Goal: Task Accomplishment & Management: Manage account settings

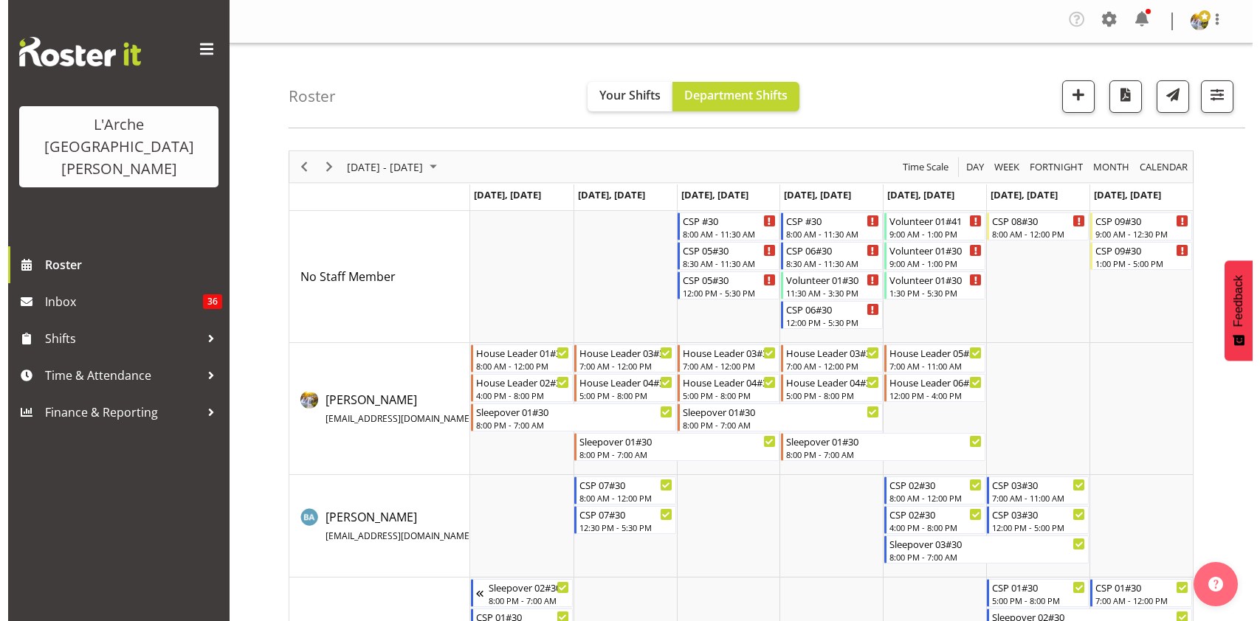
scroll to position [169, 0]
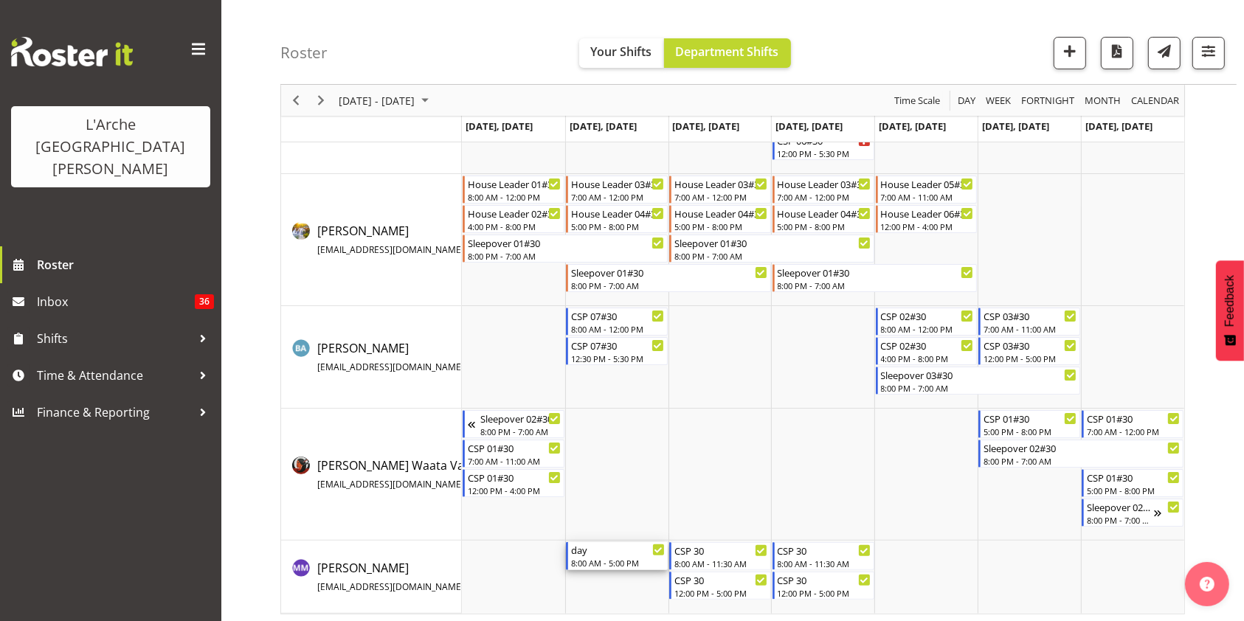
click at [596, 557] on div "8:00 AM - 5:00 PM" at bounding box center [618, 563] width 94 height 12
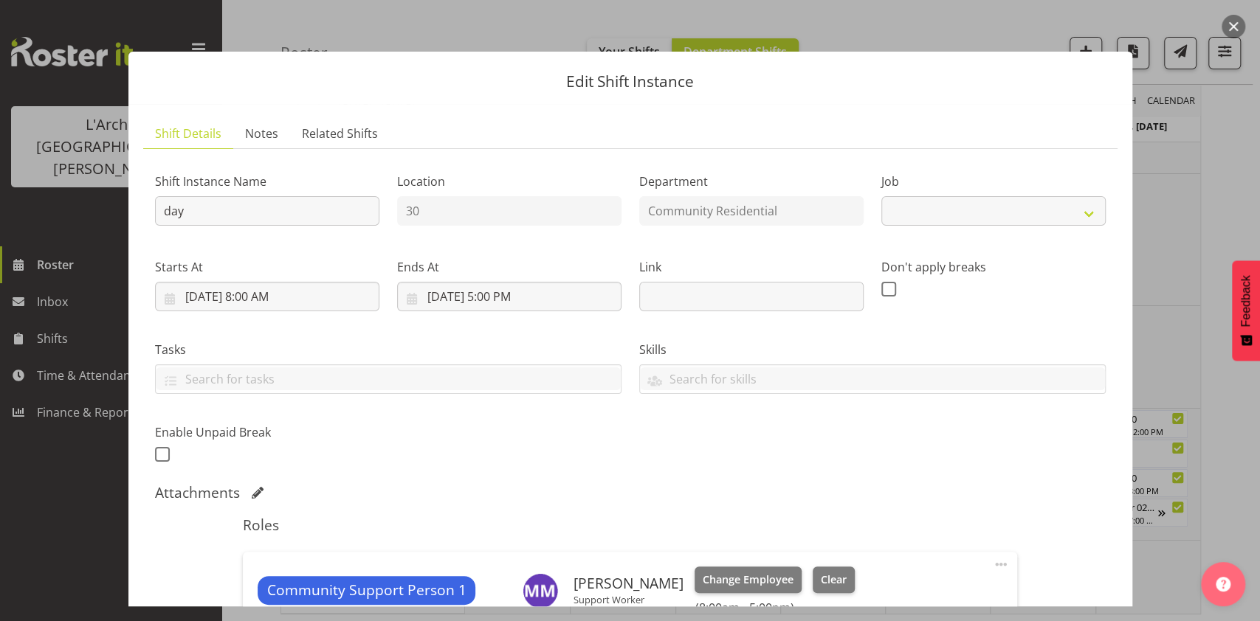
select select "2"
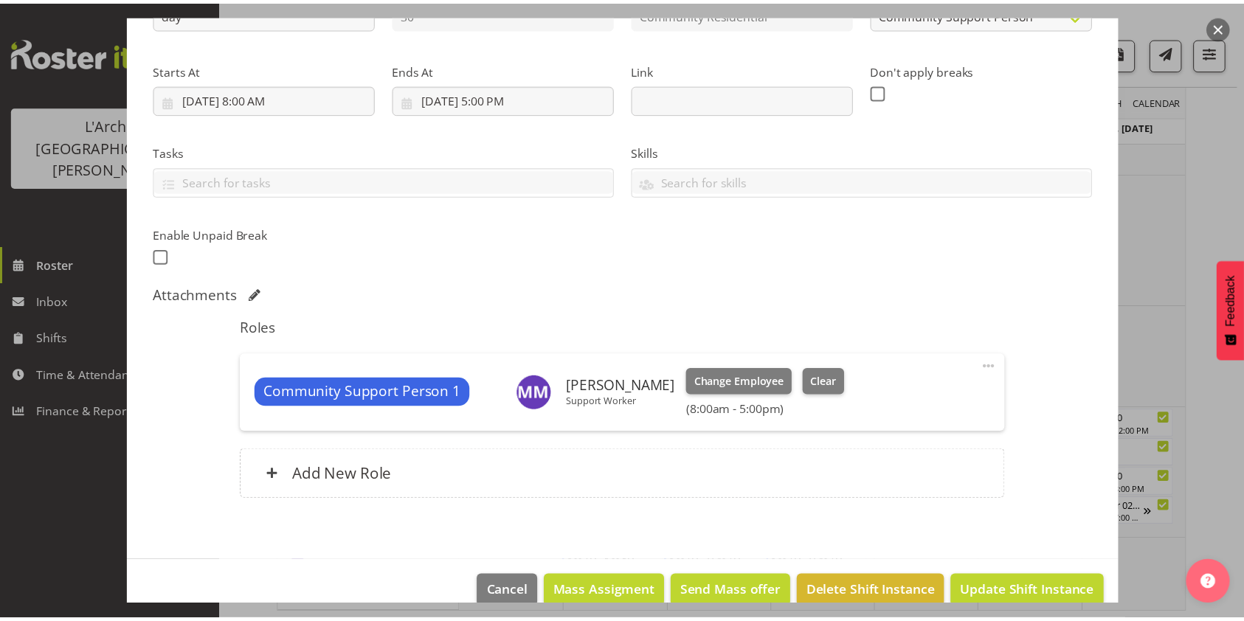
scroll to position [221, 0]
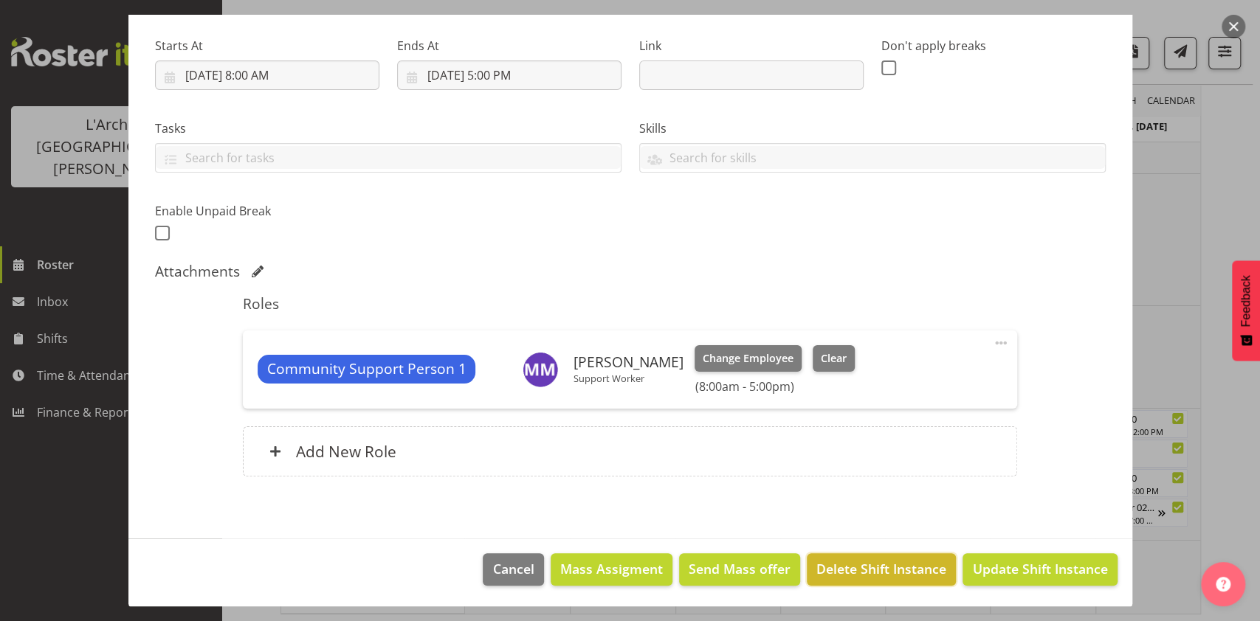
click at [847, 559] on span "Delete Shift Instance" at bounding box center [881, 568] width 130 height 19
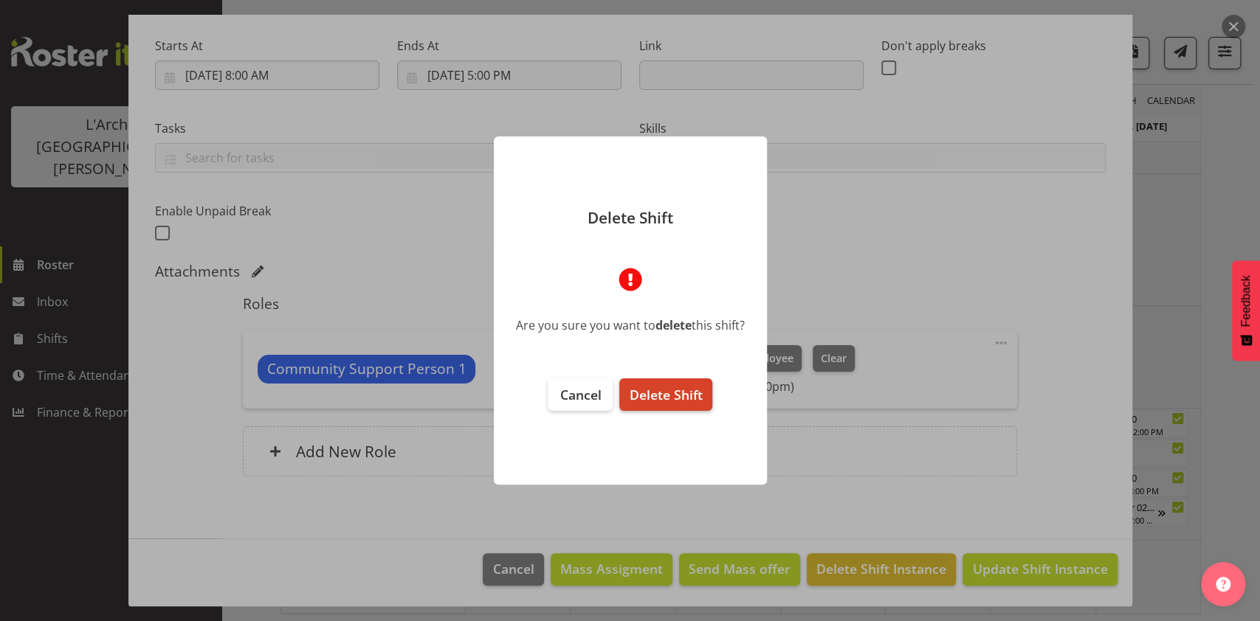
click at [630, 387] on span "Delete Shift" at bounding box center [665, 395] width 73 height 18
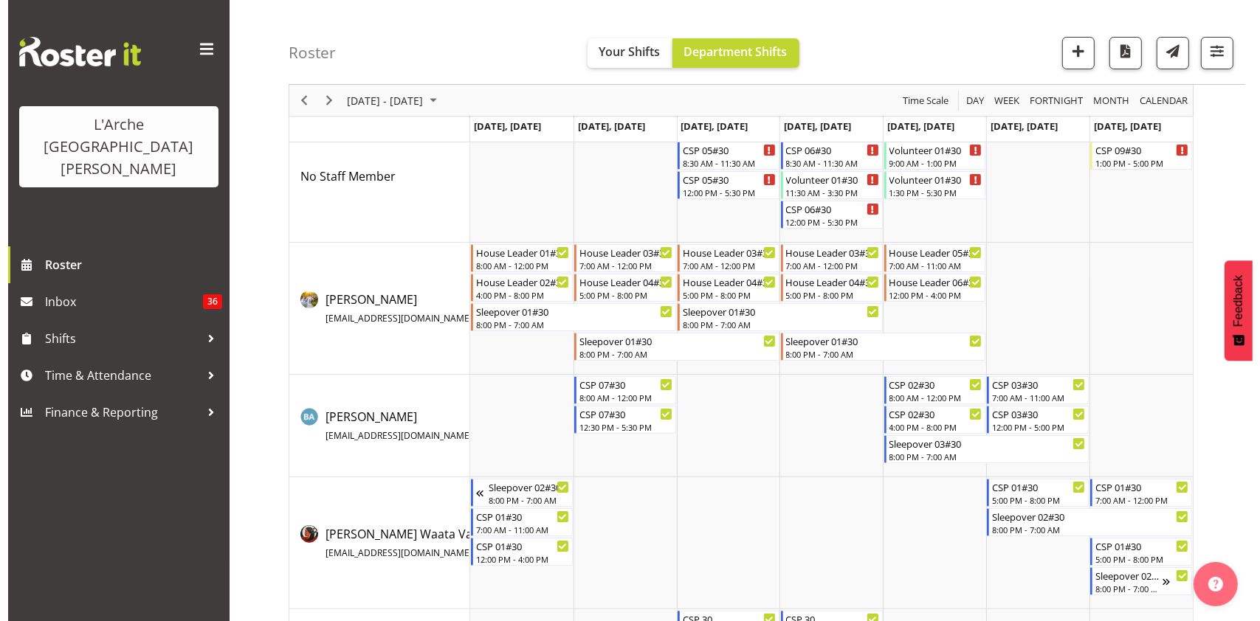
scroll to position [0, 0]
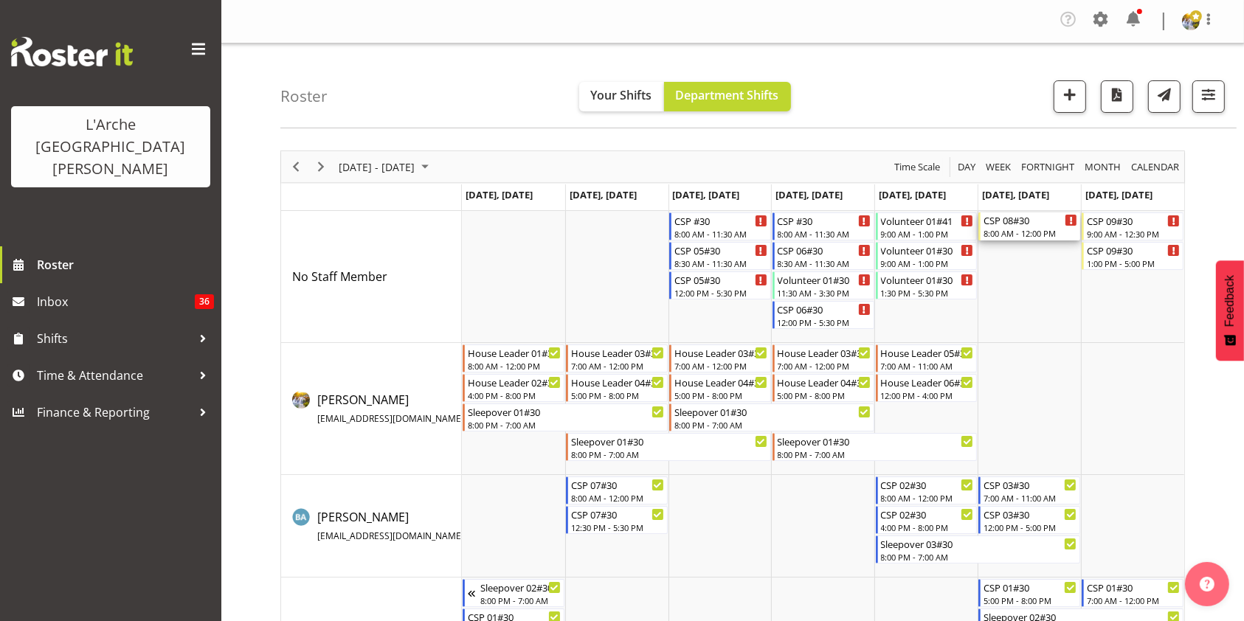
click at [1045, 214] on div "CSP 08#30" at bounding box center [1031, 220] width 94 height 15
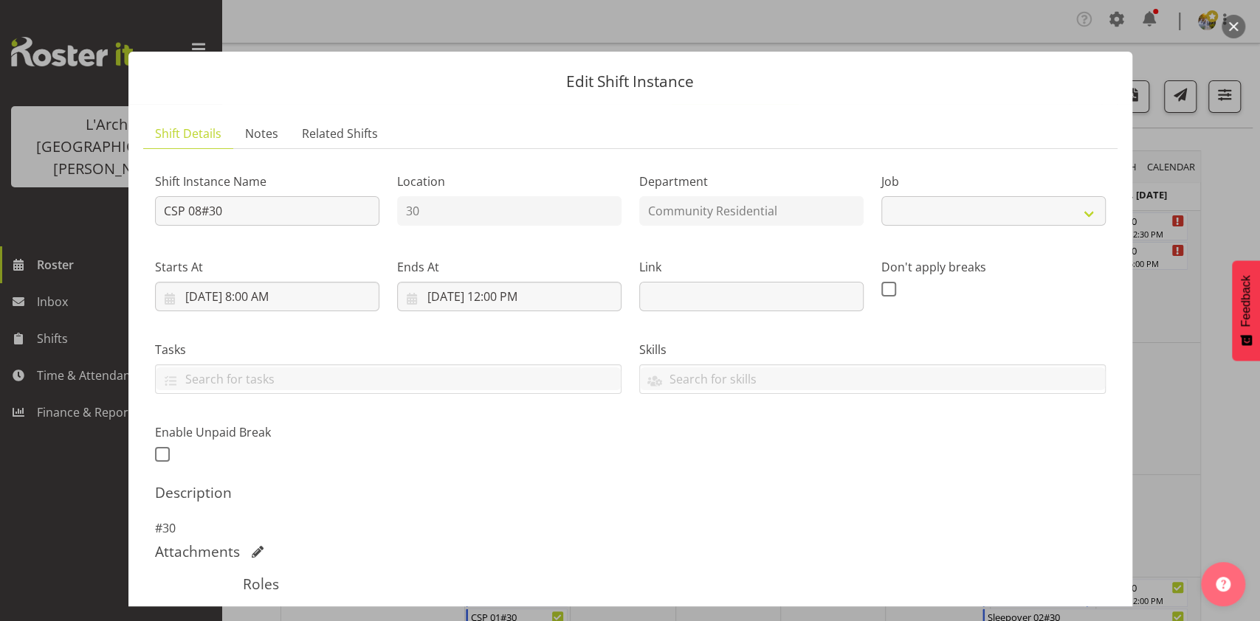
select select "3"
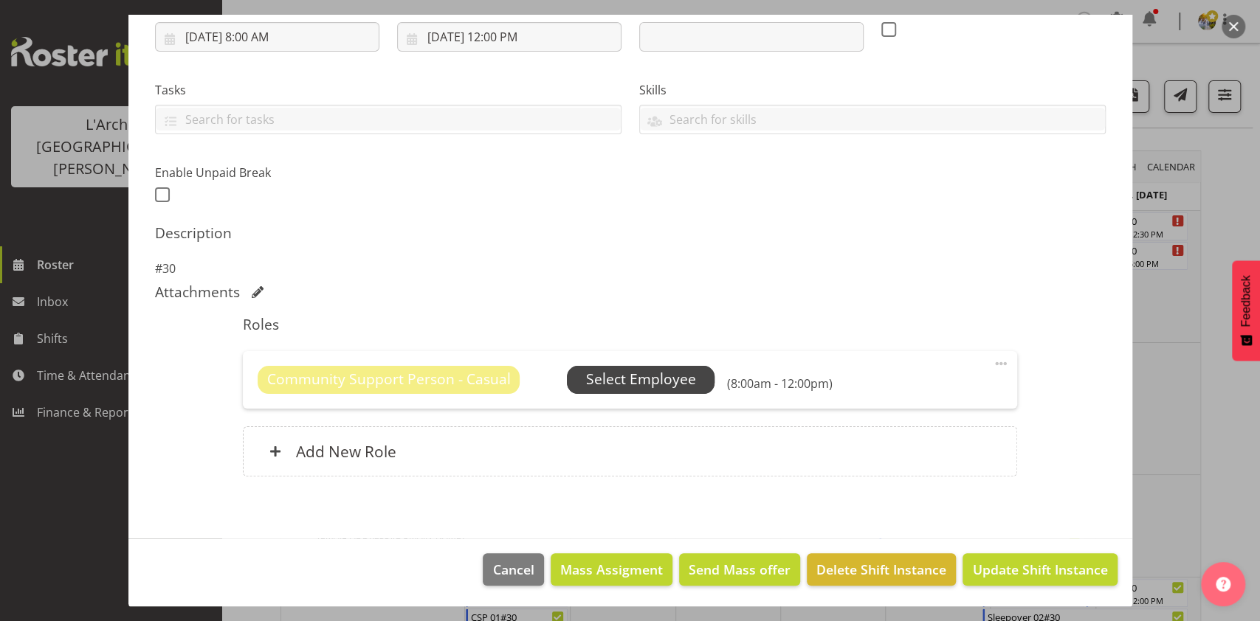
click at [650, 373] on span "Select Employee" at bounding box center [641, 379] width 110 height 21
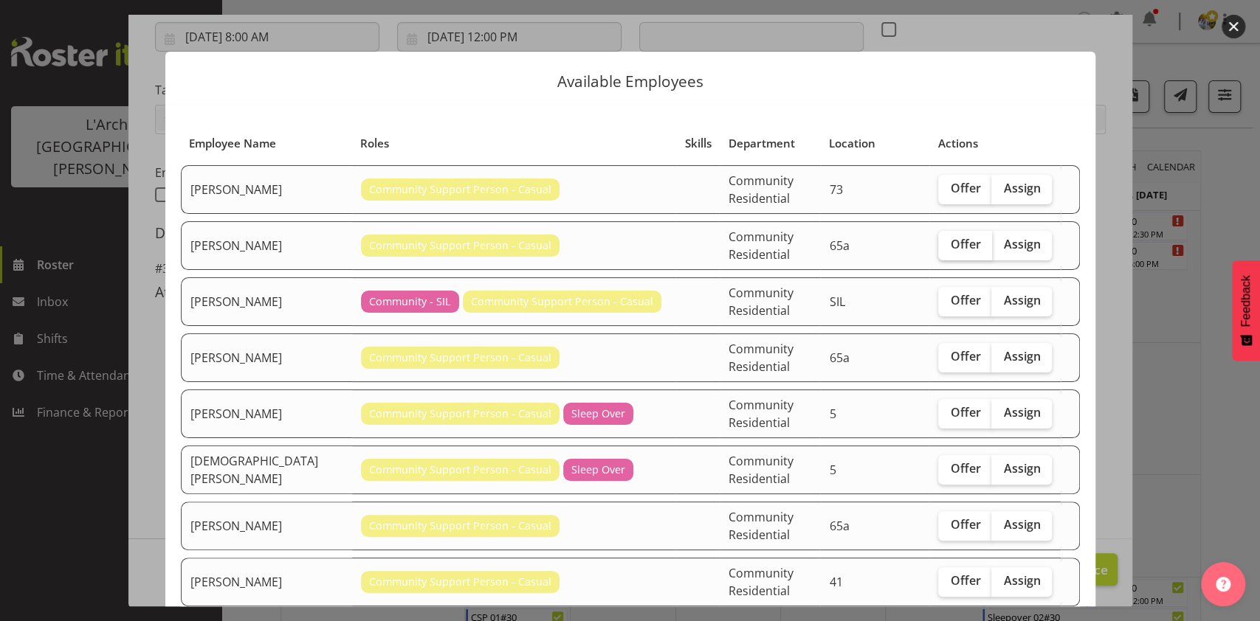
click at [950, 237] on span "Offer" at bounding box center [965, 244] width 30 height 15
click at [947, 240] on input "Offer" at bounding box center [943, 245] width 10 height 10
checkbox input "true"
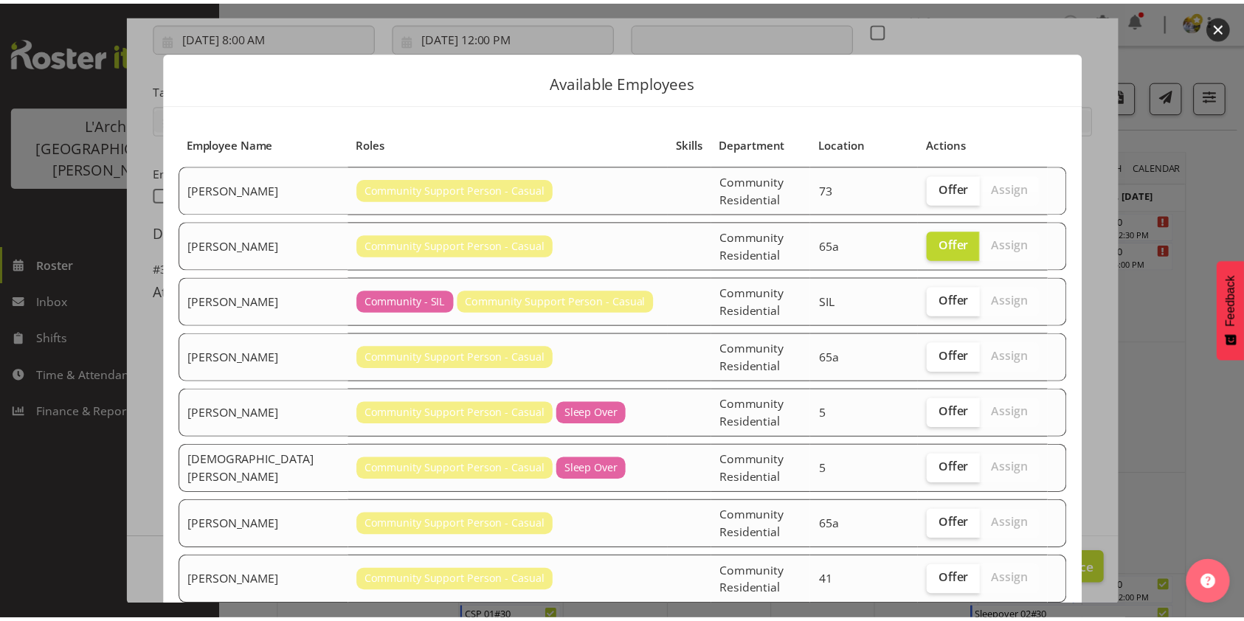
scroll to position [91, 0]
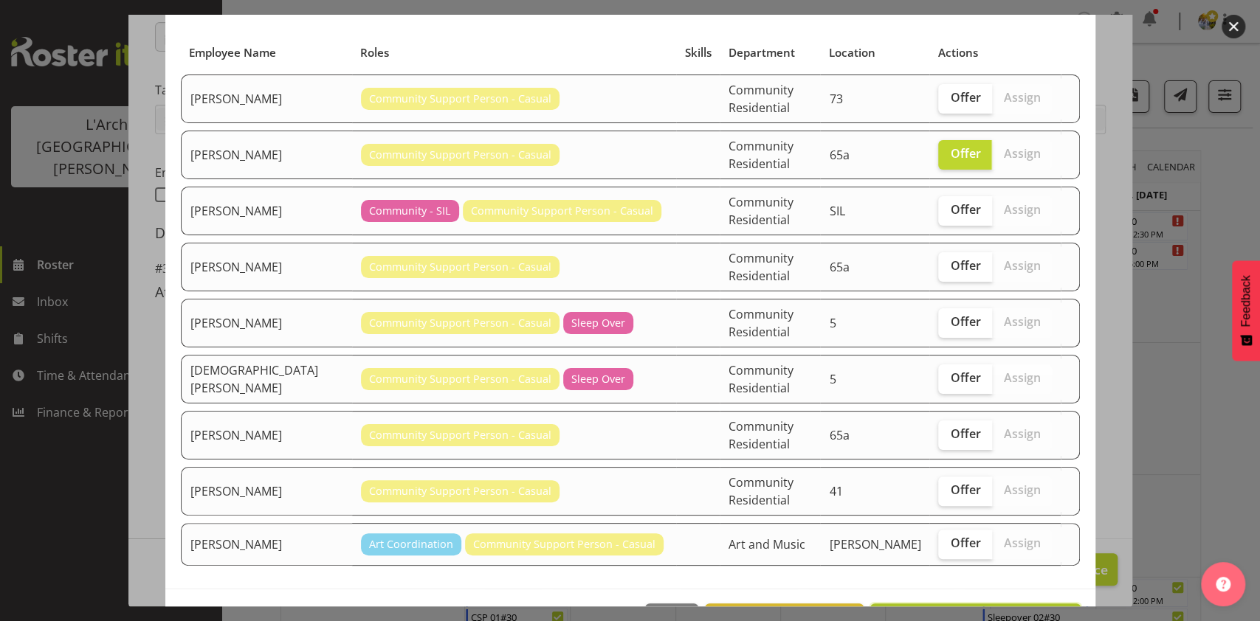
click at [1016, 611] on span "Send offer to [PERSON_NAME]" at bounding box center [975, 620] width 190 height 18
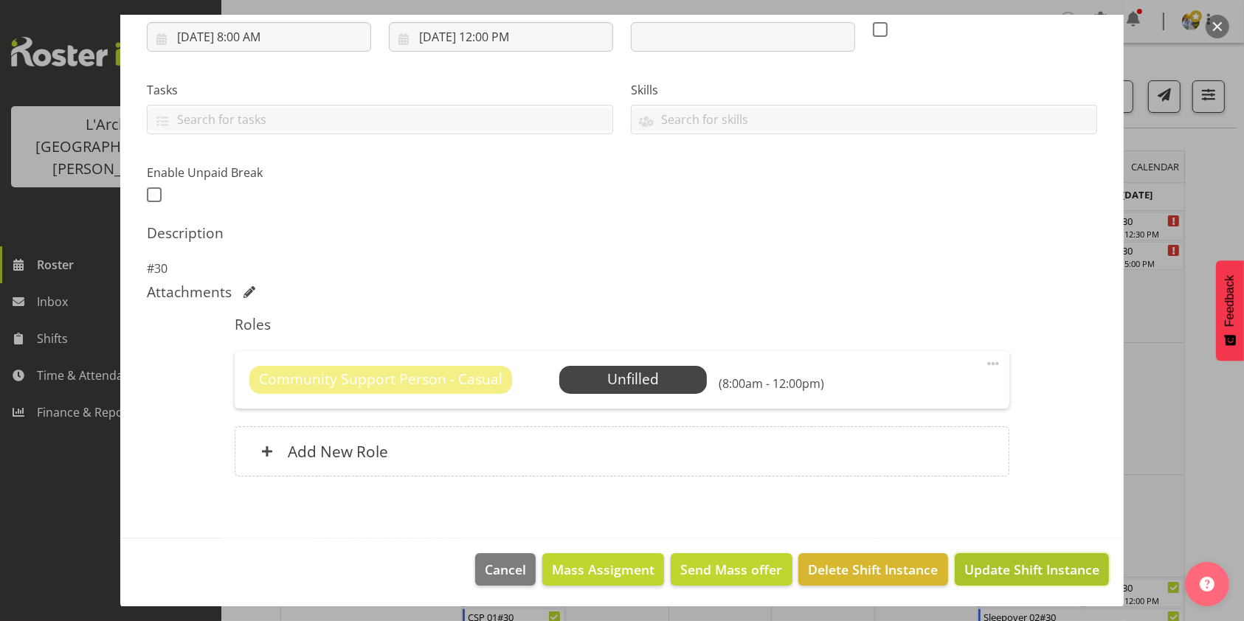
drag, startPoint x: 1016, startPoint y: 570, endPoint x: 1068, endPoint y: 570, distance: 52.4
click at [1068, 570] on span "Update Shift Instance" at bounding box center [1031, 569] width 135 height 19
